Goal: Task Accomplishment & Management: Complete application form

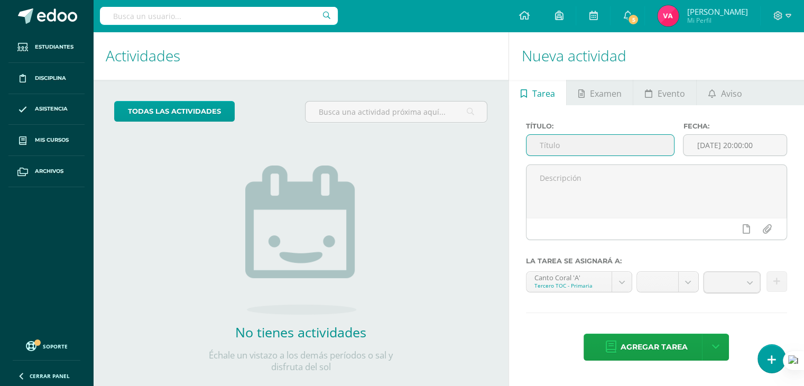
click at [558, 146] on input "text" at bounding box center [600, 145] width 148 height 21
type input "U"
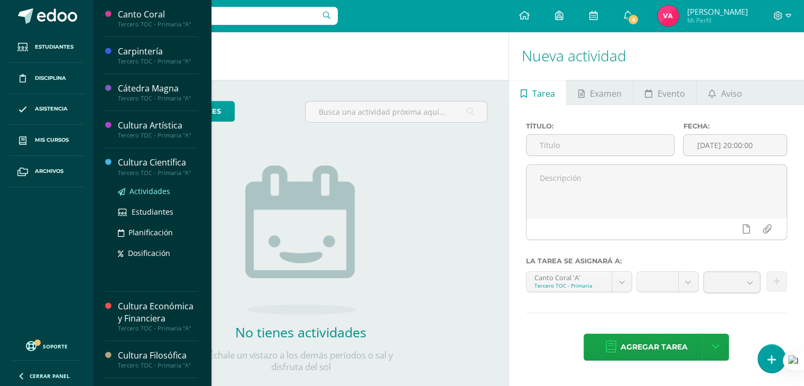
click at [145, 196] on link "Actividades" at bounding box center [158, 191] width 80 height 12
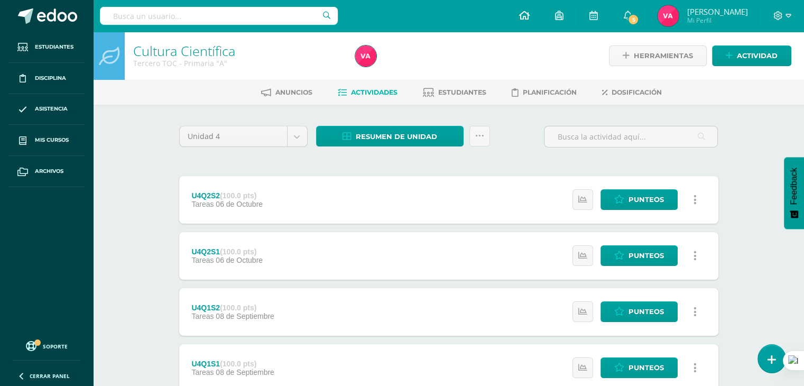
click at [526, 10] on link at bounding box center [524, 16] width 36 height 32
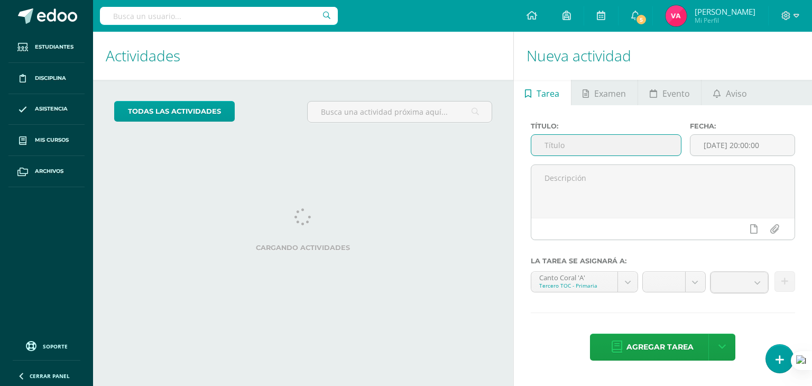
click at [562, 151] on input "text" at bounding box center [606, 145] width 150 height 21
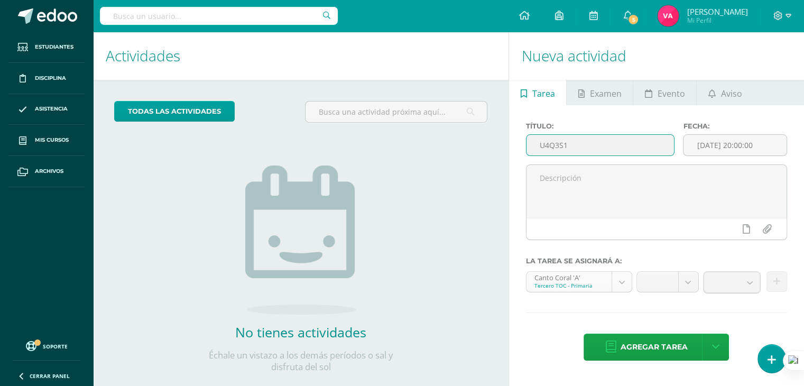
type input "U4Q3S1"
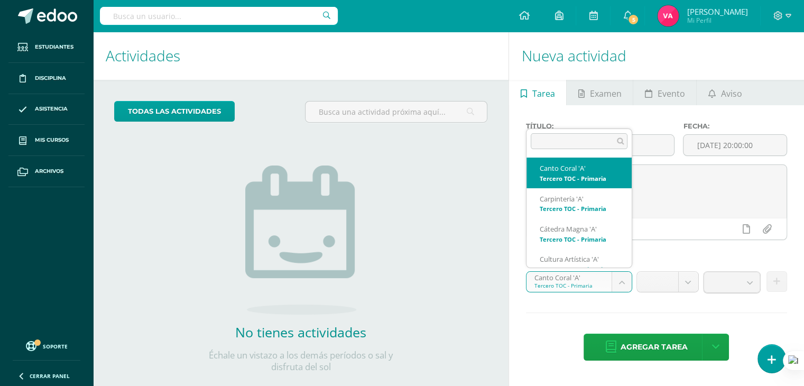
click at [626, 278] on body "Estudiantes Disciplina Asistencia Mis cursos Archivos Soporte Ayuda Reportar un…" at bounding box center [402, 193] width 804 height 386
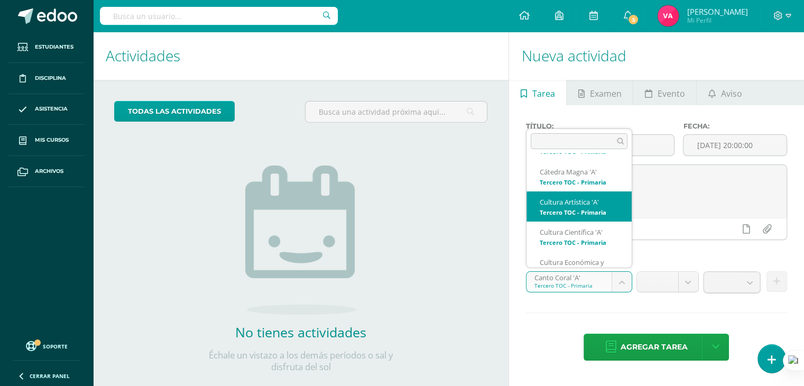
scroll to position [61, 0]
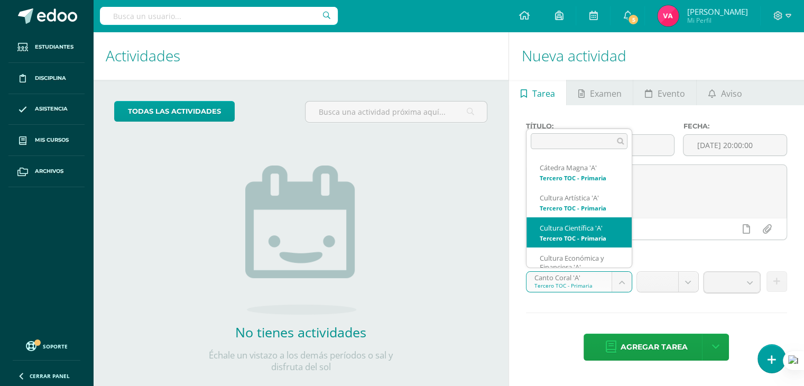
select select "131386"
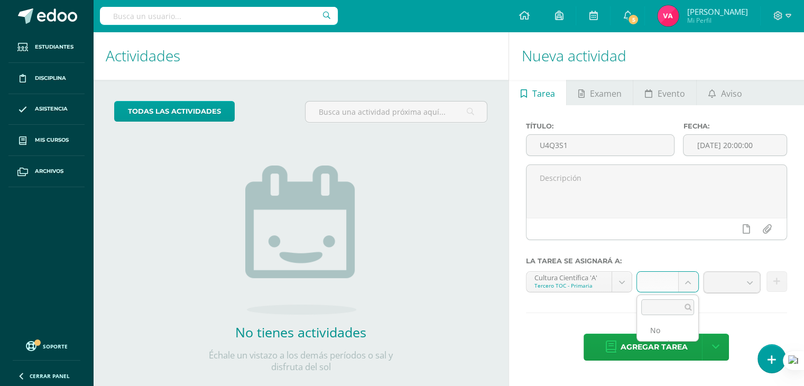
click at [689, 281] on body "Estudiantes Disciplina Asistencia Mis cursos Archivos Soporte Ayuda Reportar un…" at bounding box center [402, 193] width 804 height 386
click at [747, 282] on body "Estudiantes Disciplina Asistencia Mis cursos Archivos Soporte Ayuda Reportar un…" at bounding box center [402, 193] width 804 height 386
click at [754, 284] on b at bounding box center [750, 282] width 20 height 20
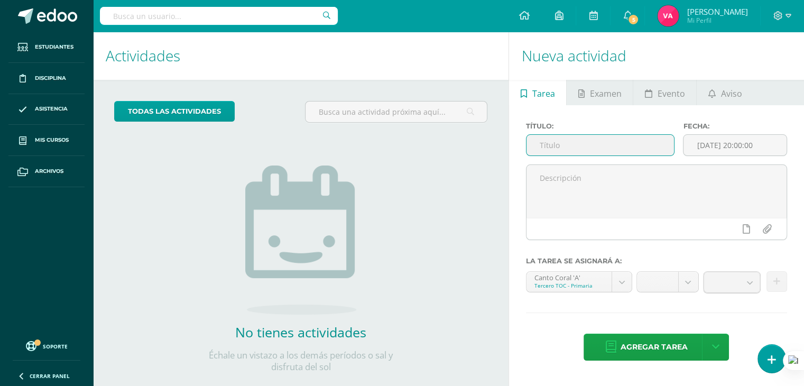
click at [574, 151] on input "text" at bounding box center [600, 145] width 148 height 21
type input "U4Q3S1"
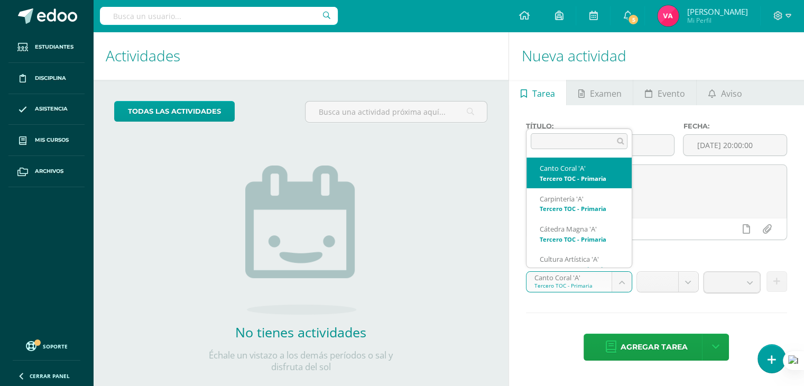
click at [621, 282] on body "Estudiantes Disciplina Asistencia Mis cursos Archivos Soporte Ayuda Reportar un…" at bounding box center [402, 193] width 804 height 386
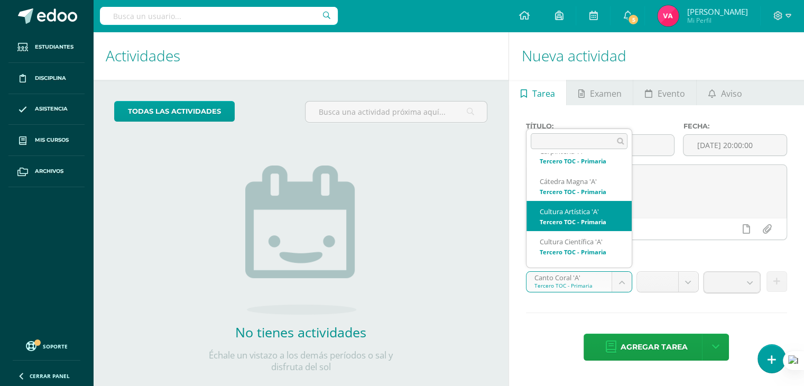
scroll to position [48, 0]
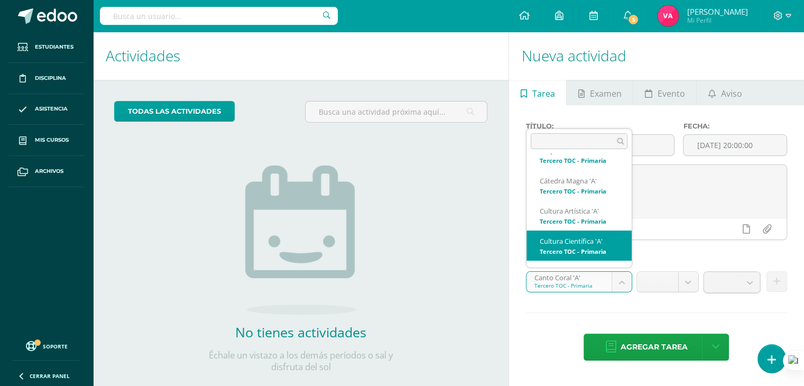
select select "131386"
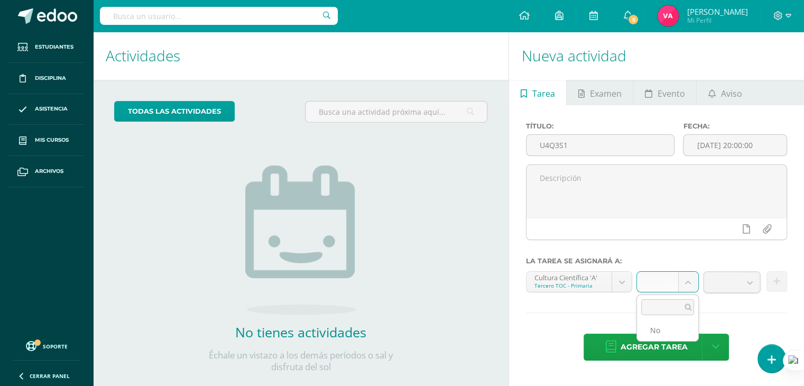
click at [693, 278] on body "Estudiantes Disciplina Asistencia Mis cursos Archivos Soporte Ayuda Reportar un…" at bounding box center [402, 193] width 804 height 386
click at [660, 329] on li "No matches found" at bounding box center [667, 330] width 61 height 13
drag, startPoint x: 677, startPoint y: 327, endPoint x: 753, endPoint y: 281, distance: 88.9
click at [753, 281] on body "Estudiantes Disciplina Asistencia Mis cursos Archivos Soporte Ayuda Reportar un…" at bounding box center [402, 193] width 804 height 386
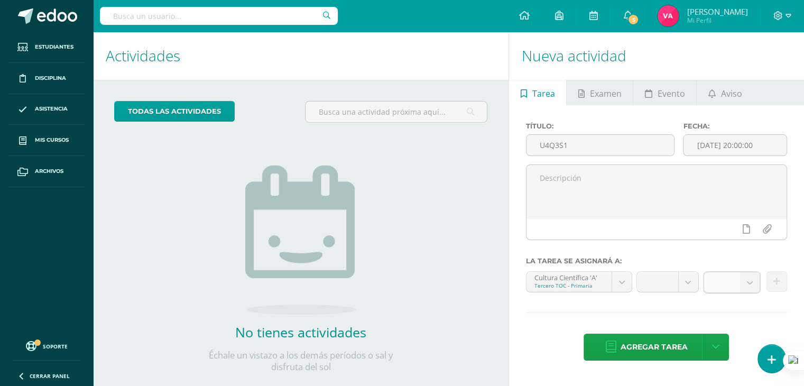
click at [753, 281] on b at bounding box center [750, 282] width 20 height 20
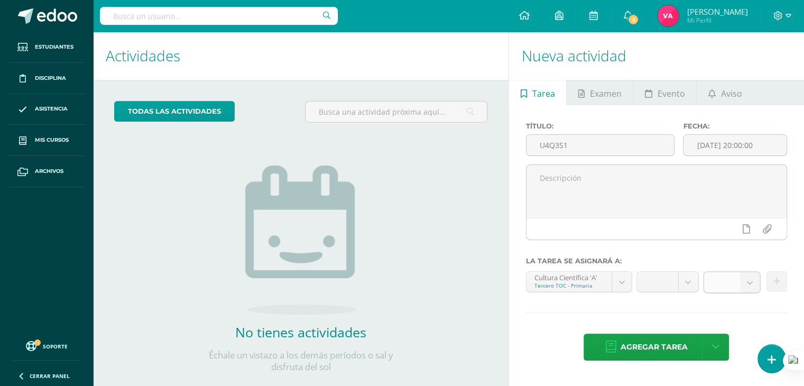
click at [753, 281] on b at bounding box center [750, 282] width 20 height 20
